Goal: Check status: Check status

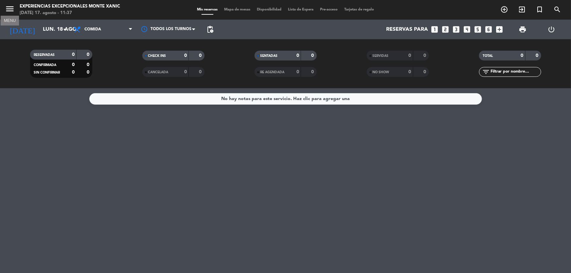
click at [7, 9] on icon "menu" at bounding box center [10, 9] width 10 height 10
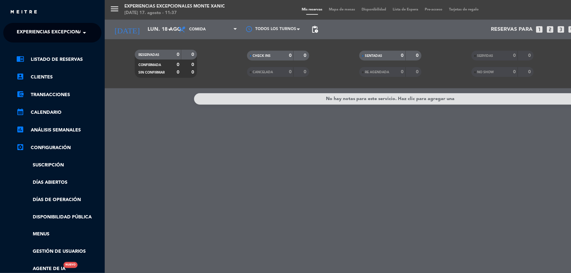
drag, startPoint x: 13, startPoint y: 22, endPoint x: 29, endPoint y: 31, distance: 18.2
click at [13, 22] on div "close × Experiencias Excepcionales [PERSON_NAME] × chrome_reader_mode Listado d…" at bounding box center [52, 136] width 105 height 273
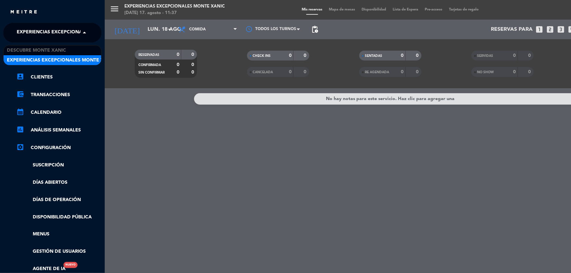
drag, startPoint x: 29, startPoint y: 31, endPoint x: 36, endPoint y: 45, distance: 15.7
click at [29, 32] on span "Experiencias Excepcionales Monte Xanic" at bounding box center [71, 33] width 108 height 14
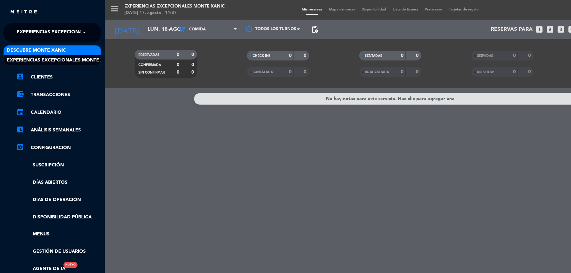
click at [38, 47] on span "Descubre Monte Xanic" at bounding box center [36, 51] width 59 height 8
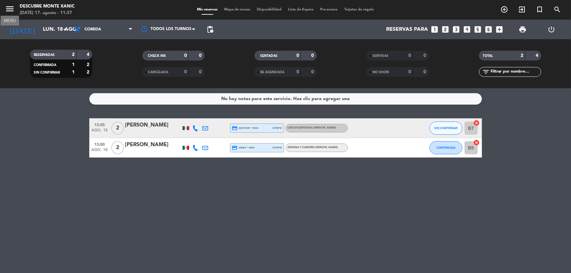
click at [14, 11] on icon "menu" at bounding box center [10, 9] width 10 height 10
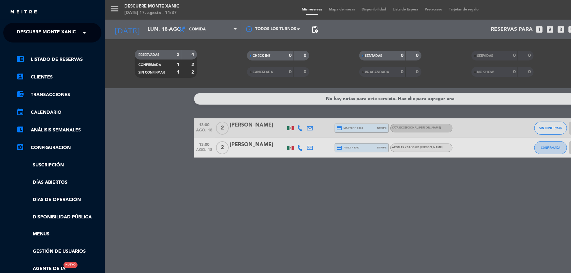
click at [114, 34] on div "menu Descubre [PERSON_NAME][DATE] 17. agosto - 11:37 Mis reservas Mapa de mesas…" at bounding box center [390, 136] width 571 height 273
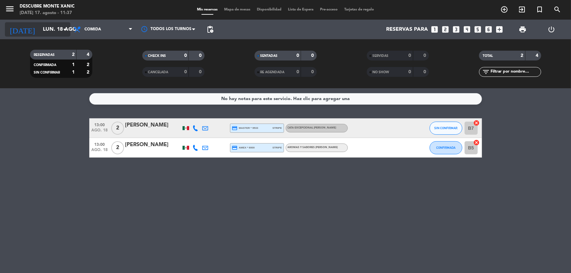
click at [57, 31] on input "lun. 18 ago." at bounding box center [74, 29] width 69 height 13
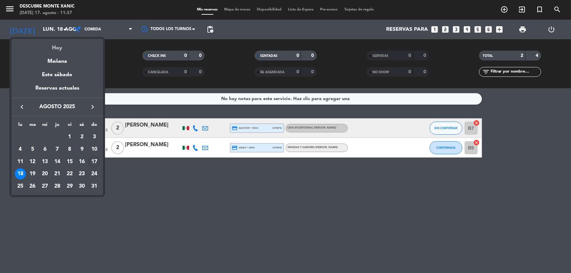
click at [77, 40] on div "Hoy" at bounding box center [57, 45] width 92 height 13
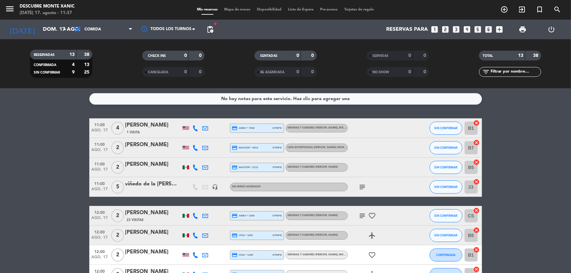
scroll to position [29, 0]
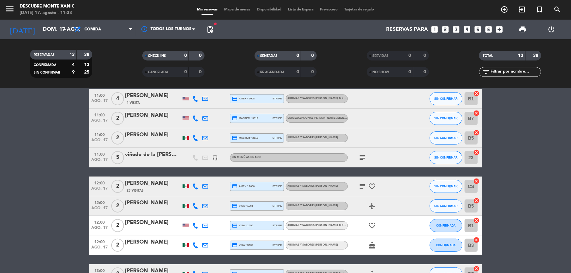
click at [153, 244] on div "[PERSON_NAME]" at bounding box center [153, 242] width 56 height 9
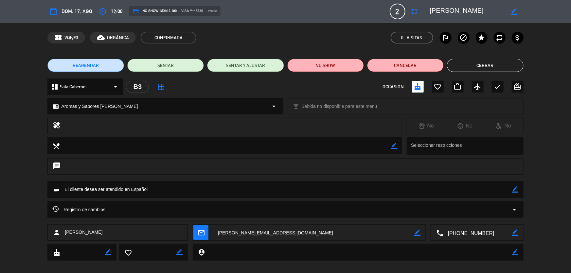
click at [488, 65] on button "Cerrar" at bounding box center [485, 65] width 77 height 13
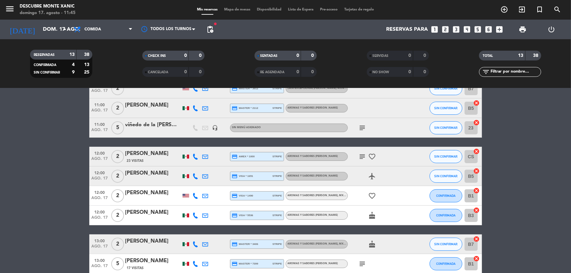
scroll to position [89, 0]
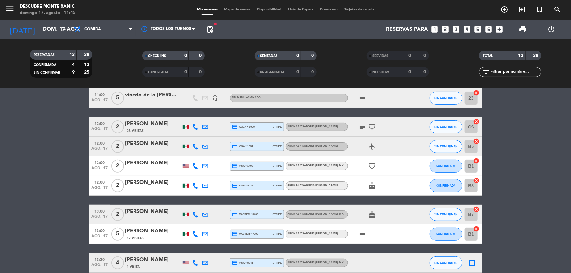
click at [185, 167] on div at bounding box center [186, 166] width 7 height 4
click at [81, 185] on bookings-row "11:00 [DATE] 4 [PERSON_NAME] 1 Visita credit_card amex * 7008 stripe Aromas y S…" at bounding box center [285, 179] width 571 height 301
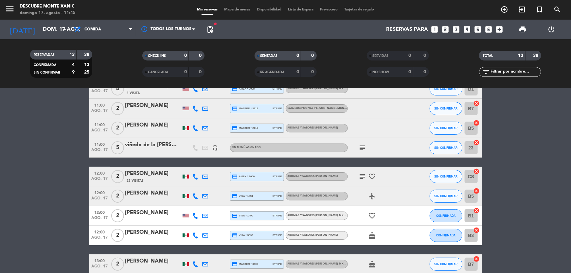
scroll to position [29, 0]
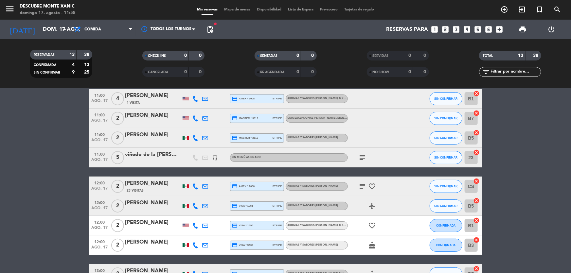
click at [150, 229] on div at bounding box center [153, 229] width 56 height 5
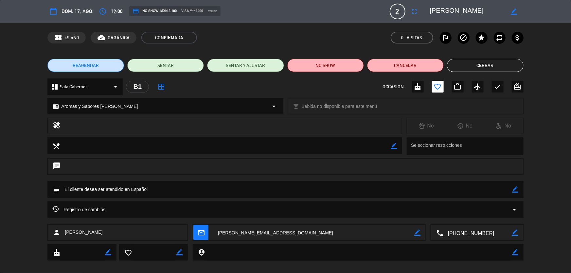
click at [473, 61] on button "Cerrar" at bounding box center [485, 65] width 77 height 13
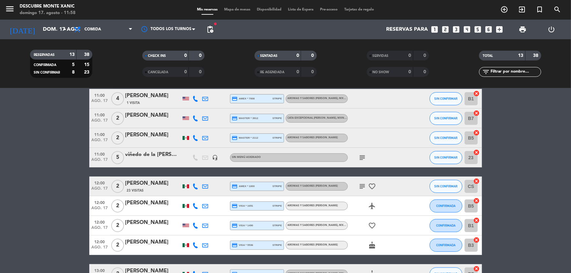
click at [133, 203] on div "[PERSON_NAME]" at bounding box center [153, 203] width 56 height 9
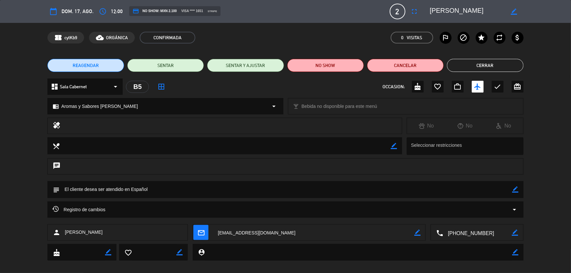
click at [464, 66] on button "Cerrar" at bounding box center [485, 65] width 77 height 13
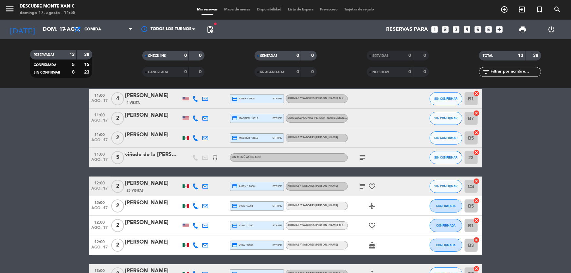
click at [364, 187] on icon "subject" at bounding box center [363, 187] width 8 height 8
click at [58, 213] on bookings-row "11:00 [DATE] 4 [PERSON_NAME] 1 Visita credit_card amex * 7008 stripe Aromas y S…" at bounding box center [285, 239] width 571 height 301
click at [59, 23] on input "dom. 17 ago." at bounding box center [74, 29] width 69 height 13
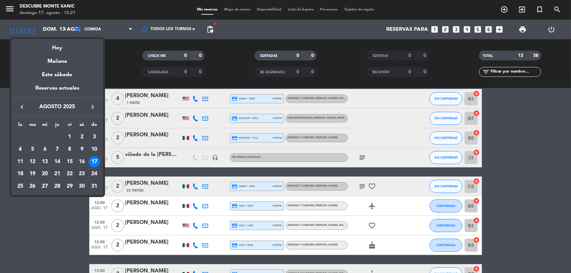
click at [81, 173] on div "23" at bounding box center [81, 174] width 11 height 11
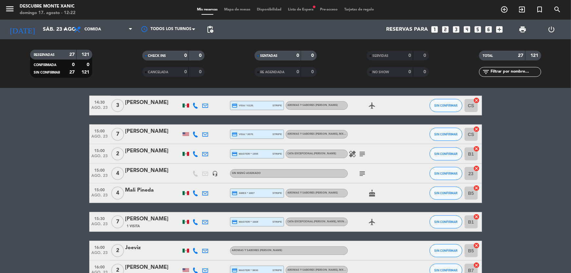
scroll to position [392, 0]
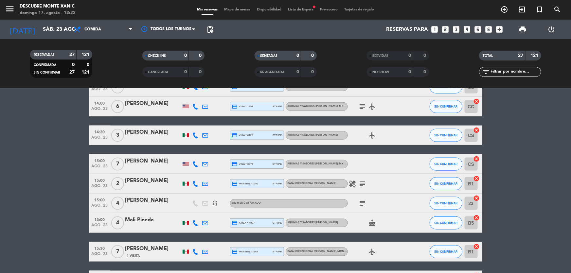
click at [362, 200] on icon "subject" at bounding box center [363, 204] width 8 height 8
click at [360, 182] on icon "subject" at bounding box center [363, 184] width 8 height 8
click at [41, 188] on bookings-row "11:00 [DATE] 6 [PERSON_NAME] credit_card master * 6804 stripe Aromas y Sabores …" at bounding box center [285, 27] width 571 height 603
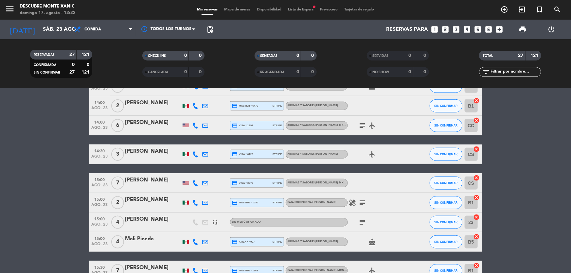
scroll to position [362, 0]
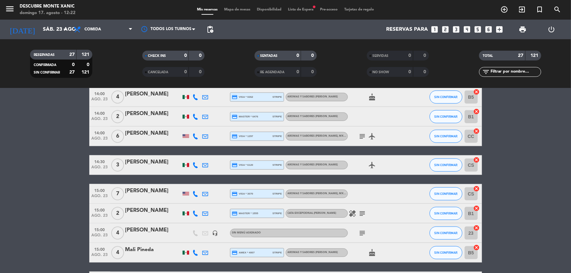
click at [360, 137] on icon "subject" at bounding box center [363, 137] width 8 height 8
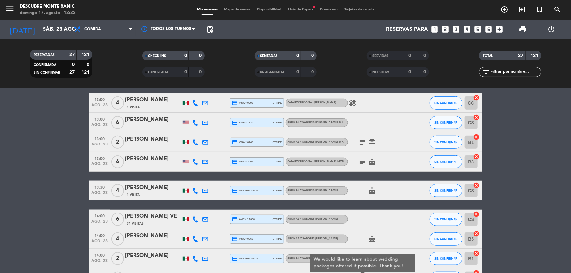
scroll to position [213, 0]
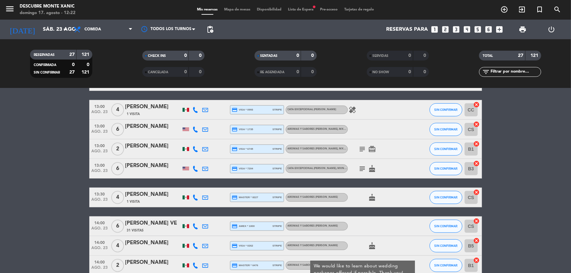
click at [360, 165] on icon "subject" at bounding box center [363, 169] width 8 height 8
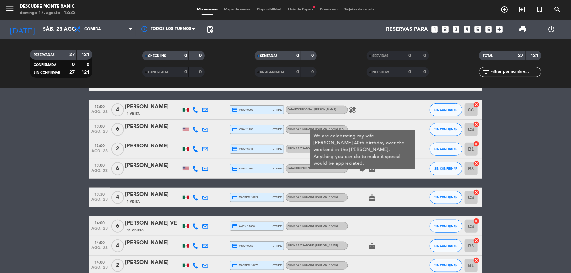
click at [529, 182] on bookings-row "11:00 [DATE] 6 [PERSON_NAME] credit_card master * 6804 stripe Aromas y Sabores …" at bounding box center [285, 206] width 571 height 603
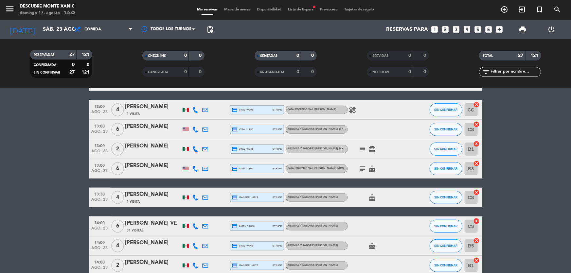
click at [366, 149] on span "subject" at bounding box center [363, 149] width 10 height 8
click at [366, 149] on icon "subject" at bounding box center [363, 149] width 8 height 8
click at [123, 169] on span "6" at bounding box center [117, 168] width 13 height 13
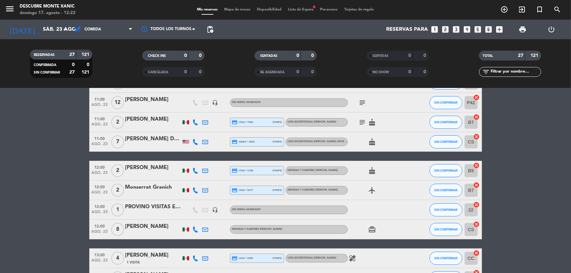
drag, startPoint x: 30, startPoint y: 196, endPoint x: 311, endPoint y: 166, distance: 282.5
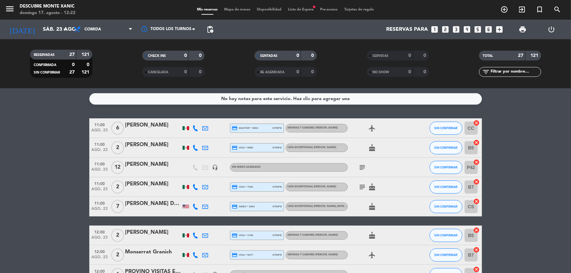
scroll to position [29, 0]
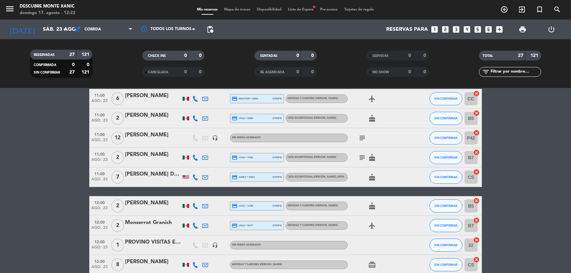
click at [363, 159] on icon "subject" at bounding box center [363, 158] width 8 height 8
click at [361, 139] on icon "subject" at bounding box center [363, 138] width 8 height 8
click at [51, 29] on input "sáb. 23 ago." at bounding box center [74, 29] width 69 height 13
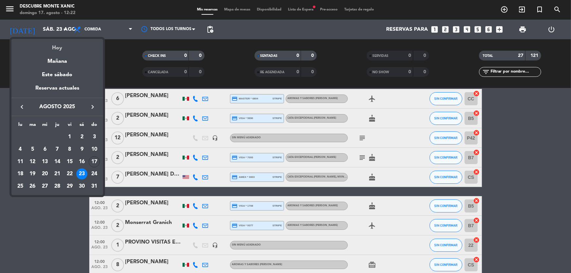
click at [73, 41] on div "Hoy" at bounding box center [57, 45] width 92 height 13
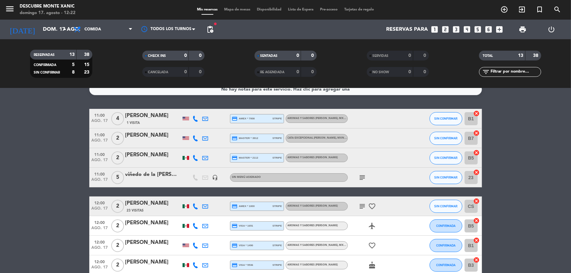
scroll to position [0, 0]
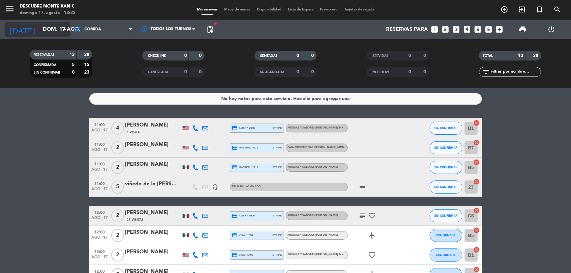
click at [43, 23] on input "dom. 17 ago." at bounding box center [74, 29] width 69 height 13
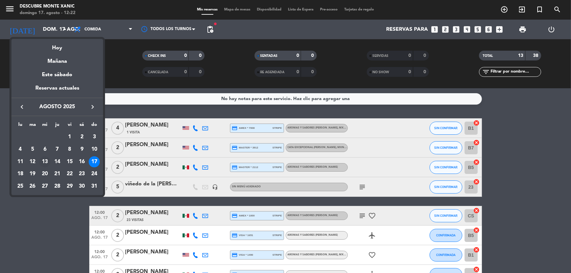
click at [40, 157] on td "13" at bounding box center [45, 162] width 12 height 12
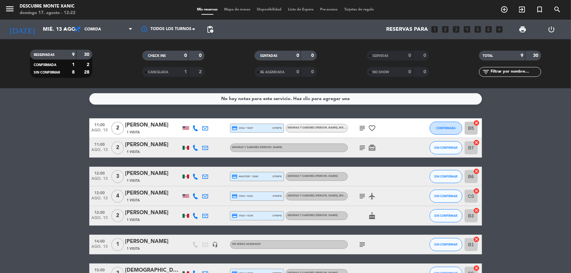
click at [359, 129] on icon "subject" at bounding box center [363, 128] width 8 height 8
click at [359, 149] on icon "subject" at bounding box center [363, 148] width 8 height 8
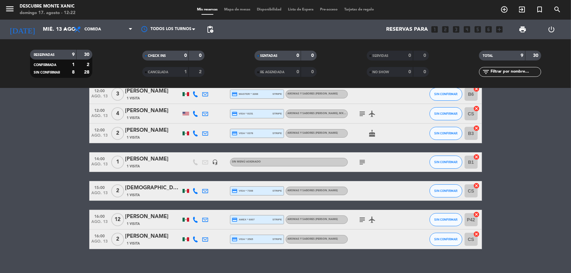
scroll to position [91, 0]
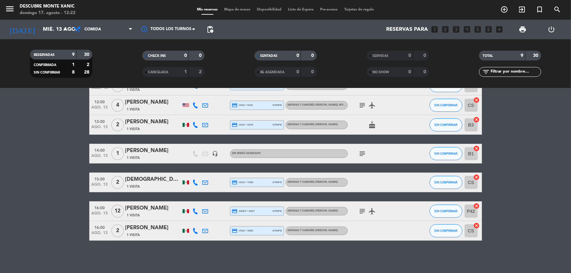
click at [361, 214] on icon "subject" at bounding box center [363, 211] width 8 height 8
click at [361, 153] on icon "subject" at bounding box center [363, 154] width 8 height 8
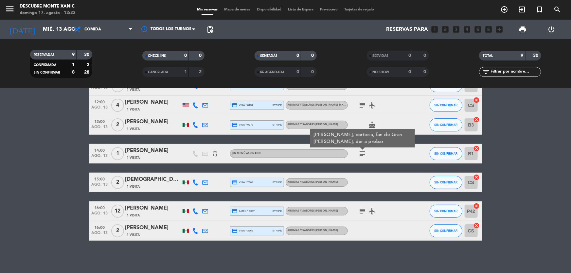
click at [50, 174] on bookings-row "11:00 [DATE] 2 [PERSON_NAME] 1 Visita credit_card visa * 5297 stripe Aromas y S…" at bounding box center [285, 133] width 571 height 213
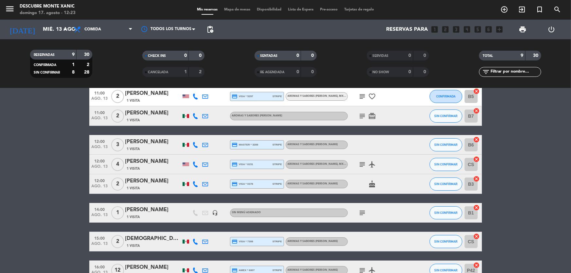
scroll to position [2, 0]
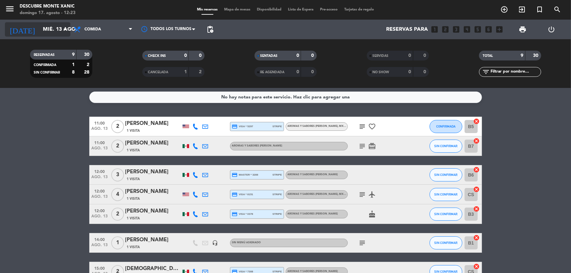
click at [42, 32] on input "mié. 13 ago." at bounding box center [74, 29] width 69 height 13
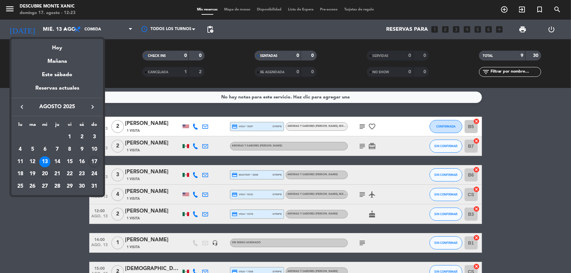
click at [42, 174] on div "20" at bounding box center [44, 174] width 11 height 11
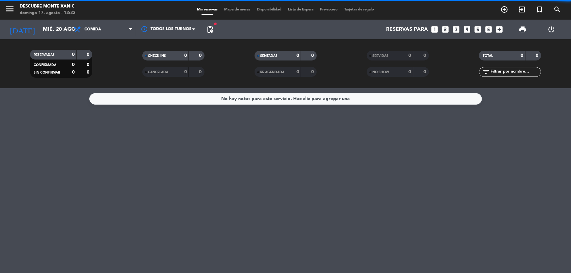
scroll to position [0, 0]
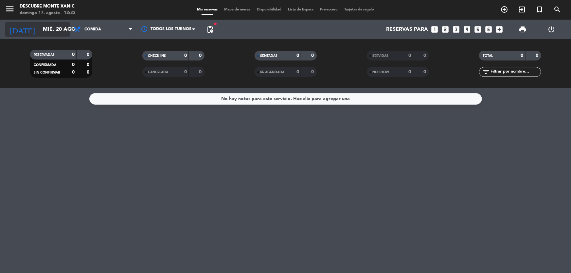
click at [56, 24] on input "mié. 20 ago." at bounding box center [74, 29] width 69 height 13
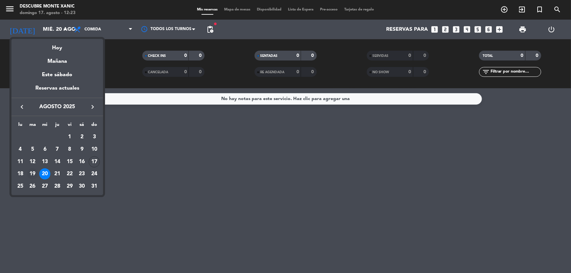
click at [32, 174] on div "19" at bounding box center [32, 174] width 11 height 11
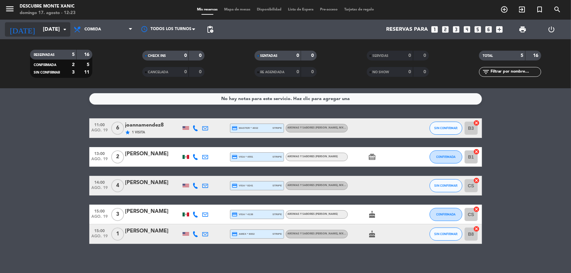
click at [44, 30] on input "[DATE]" at bounding box center [74, 29] width 69 height 13
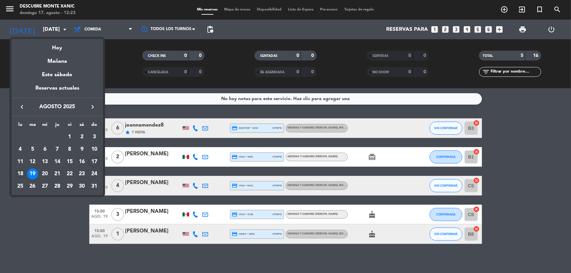
click at [20, 175] on div "18" at bounding box center [20, 174] width 11 height 11
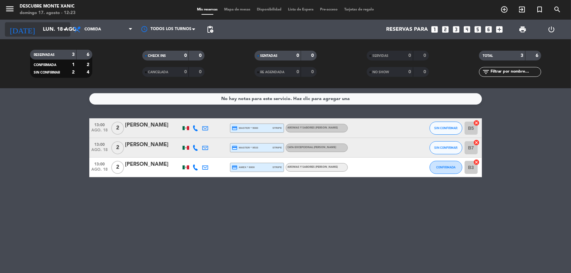
click at [55, 34] on input "lun. 18 ago." at bounding box center [74, 29] width 69 height 13
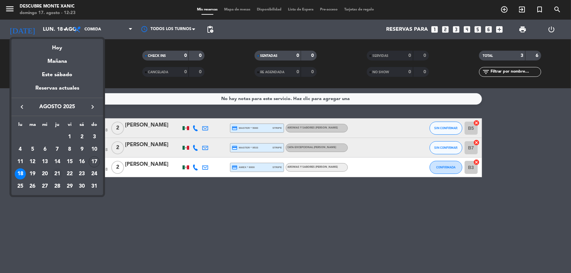
click at [59, 174] on div "21" at bounding box center [57, 174] width 11 height 11
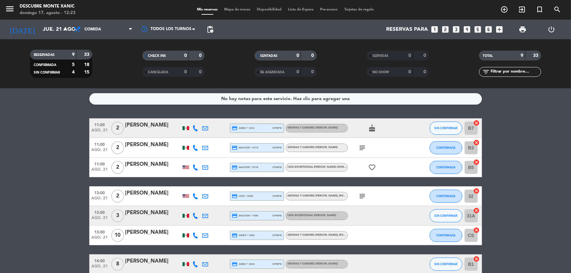
click at [358, 147] on span "subject" at bounding box center [363, 148] width 10 height 8
click at [367, 151] on div "subject" at bounding box center [377, 147] width 59 height 19
click at [363, 148] on icon "subject" at bounding box center [363, 148] width 8 height 8
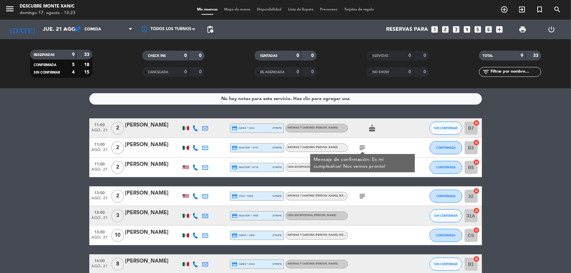
click at [363, 193] on icon "subject" at bounding box center [363, 196] width 8 height 8
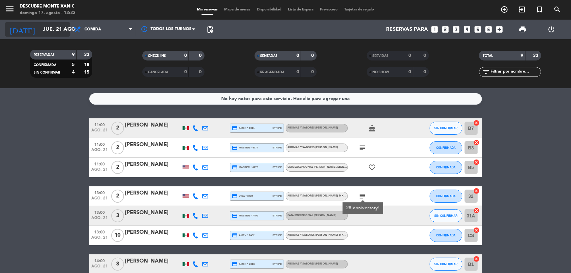
click at [53, 34] on input "jue. 21 ago." at bounding box center [74, 29] width 69 height 13
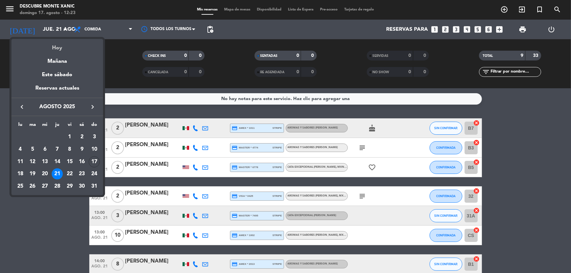
click at [81, 50] on div "Hoy" at bounding box center [57, 45] width 92 height 13
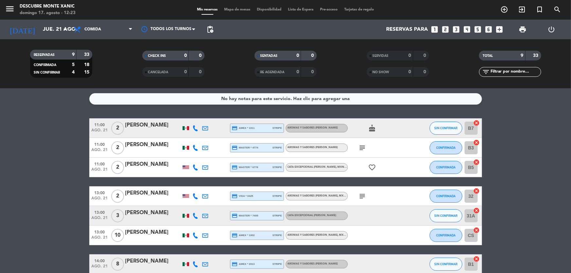
type input "dom. 17 ago."
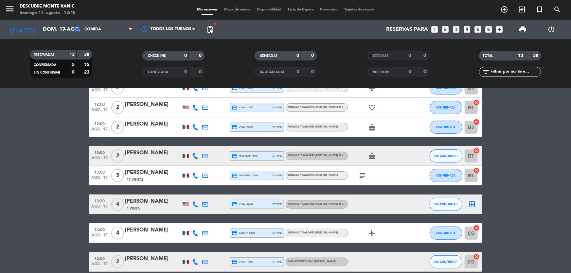
scroll to position [119, 0]
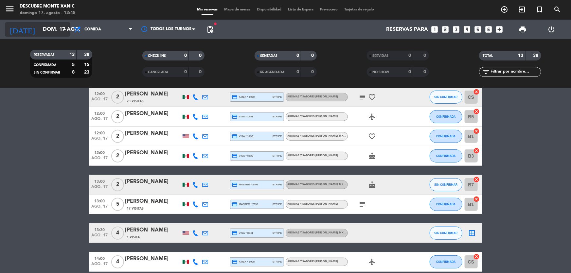
click at [45, 25] on input "dom. 17 ago." at bounding box center [74, 29] width 69 height 13
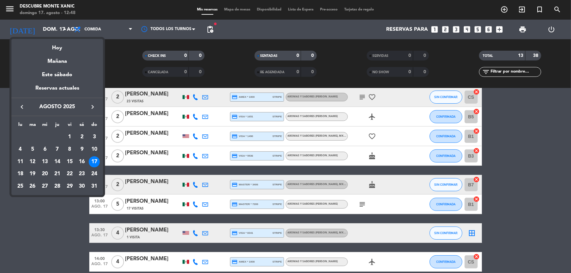
click at [48, 221] on div at bounding box center [285, 136] width 571 height 273
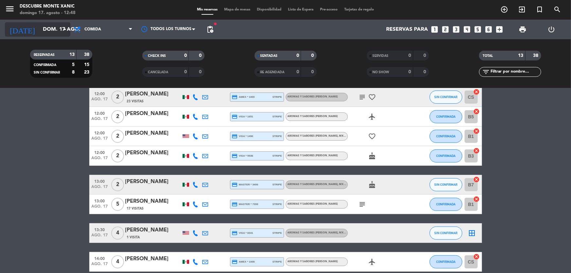
click at [40, 23] on input "dom. 17 ago." at bounding box center [74, 29] width 69 height 13
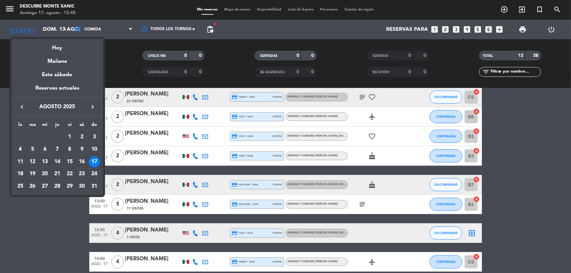
click at [31, 210] on div at bounding box center [285, 136] width 571 height 273
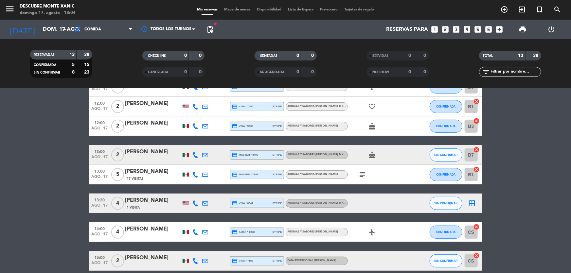
scroll to position [178, 0]
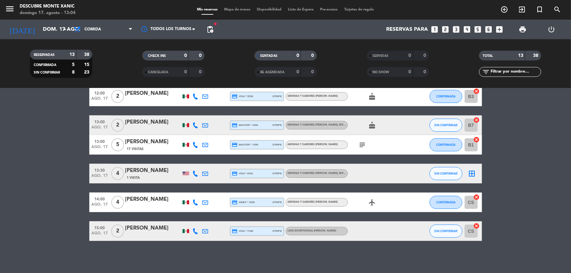
drag, startPoint x: 361, startPoint y: 146, endPoint x: 354, endPoint y: 148, distance: 6.5
click at [360, 146] on icon "subject" at bounding box center [363, 145] width 8 height 8
click at [21, 188] on bookings-row "11:00 [DATE] 4 [PERSON_NAME] 1 Visita credit_card amex * 7008 stripe Aromas y S…" at bounding box center [285, 90] width 571 height 301
